Goal: Find specific page/section: Find specific page/section

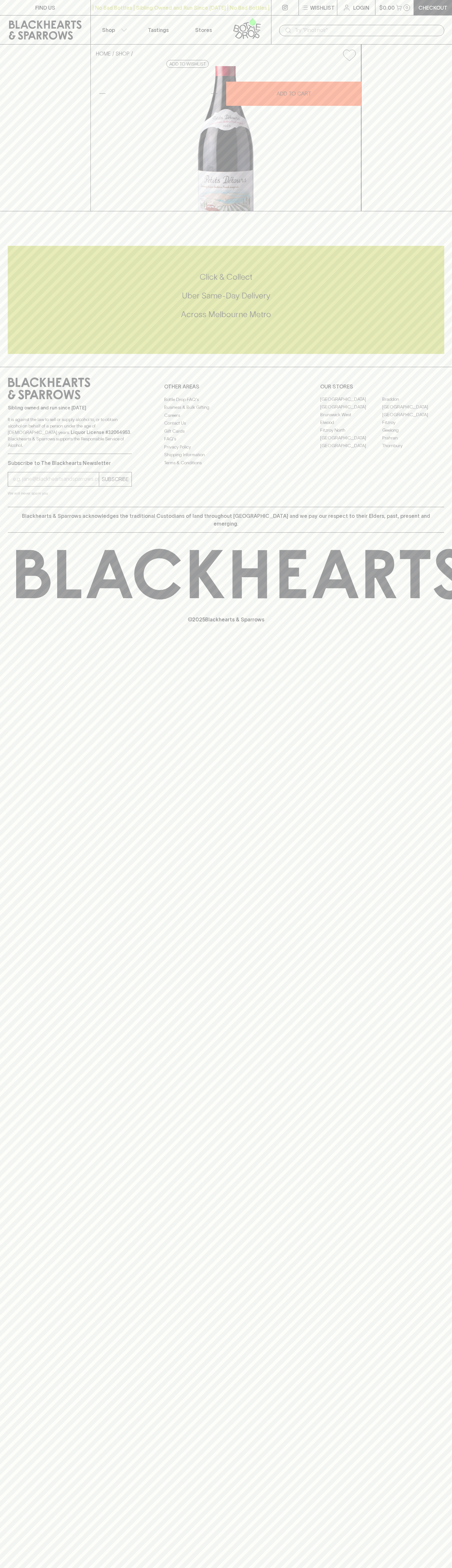
click at [351, 427] on link "Elwood" at bounding box center [351, 423] width 62 height 8
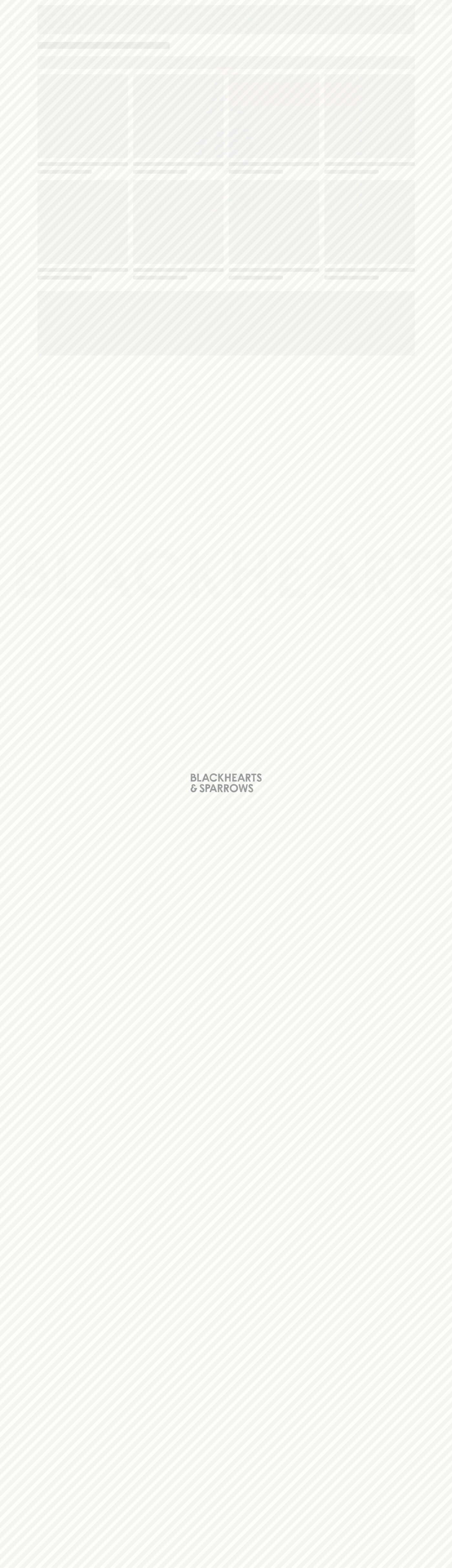
click at [307, 176] on div "Loading" at bounding box center [225, 177] width 377 height 206
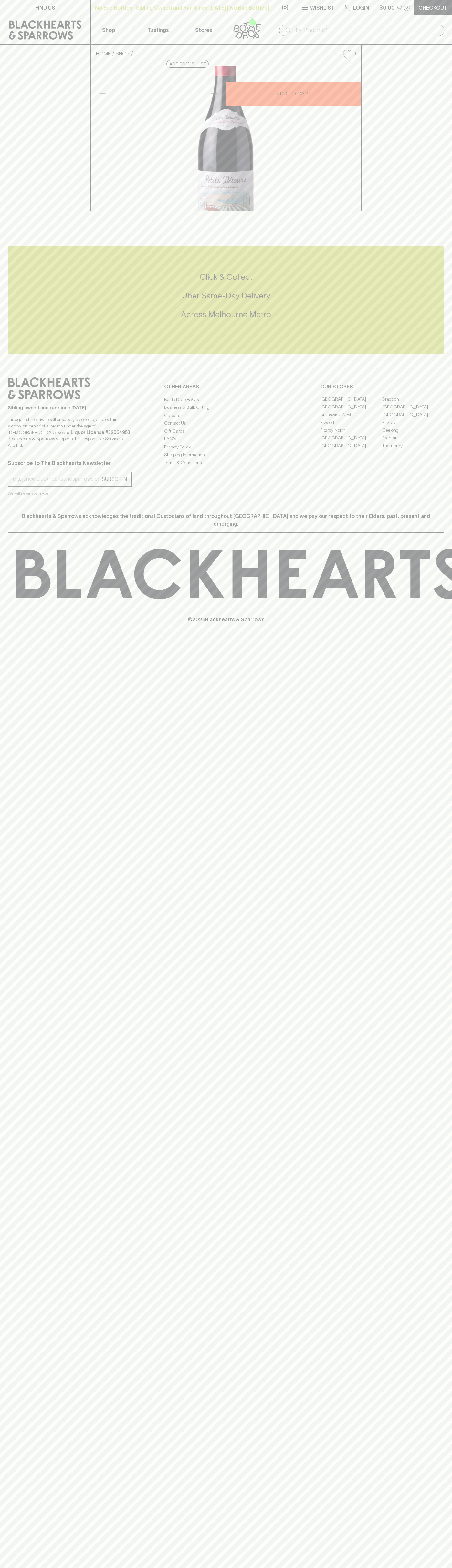
click at [400, 31] on input "text" at bounding box center [366, 30] width 144 height 11
click at [432, 391] on p "OUR STORES" at bounding box center [382, 386] width 124 height 8
click at [115, 1568] on html "FIND US | No Bad Bottles | Sibling Owned and Run Since 2006 | No Bad Bottles | …" at bounding box center [226, 784] width 452 height 1568
click at [3, 826] on div "FIND US | No Bad Bottles | Sibling Owned and Run Since 2006 | No Bad Bottles | …" at bounding box center [226, 784] width 452 height 1568
